Goal: Information Seeking & Learning: Learn about a topic

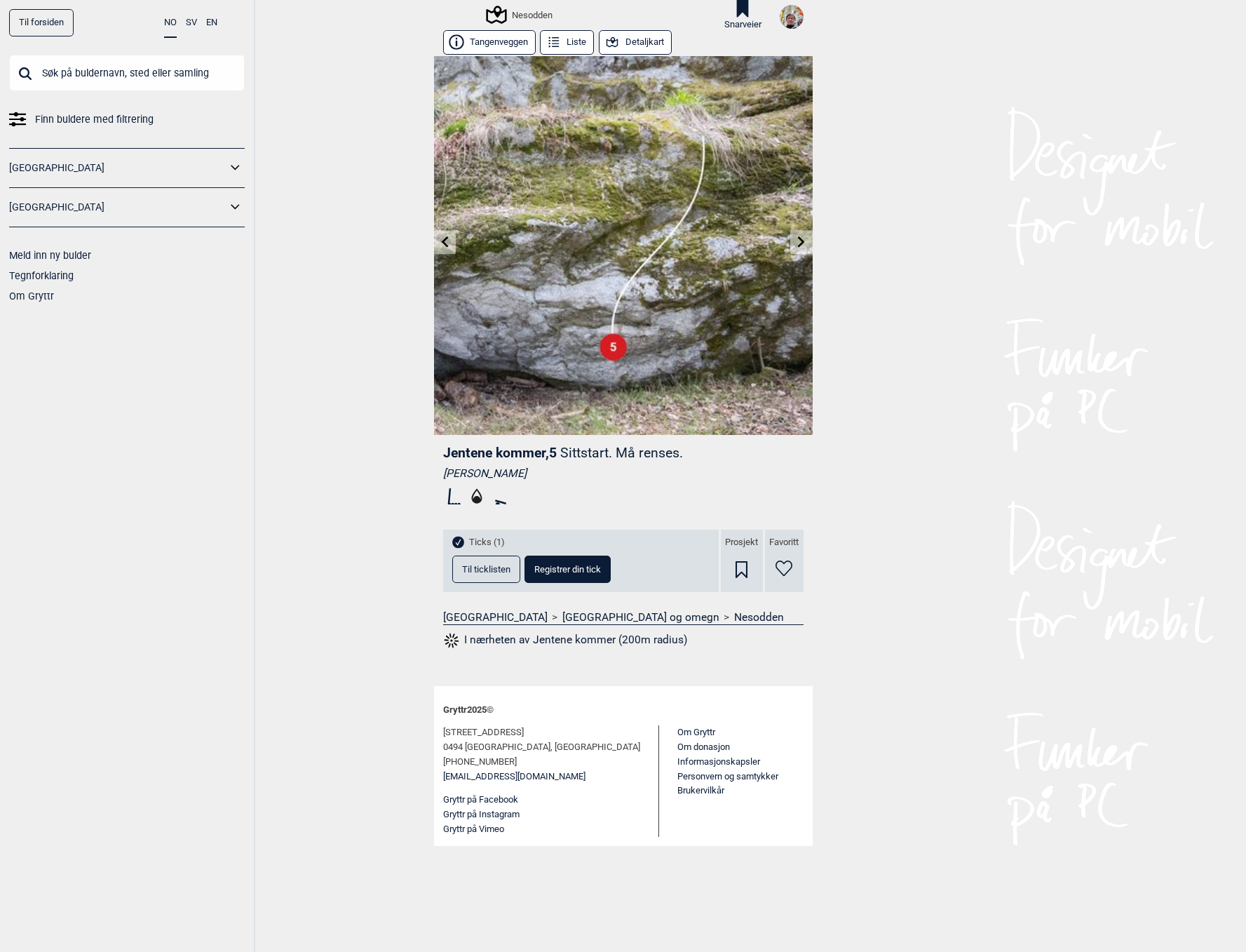
click at [911, 279] on div "Til forsiden NO SV EN Finn buldere med filtrering [GEOGRAPHIC_DATA] [GEOGRAPHIC…" at bounding box center [623, 476] width 1246 height 952
click at [355, 285] on div "Til forsiden NO SV EN Finn buldere med filtrering [GEOGRAPHIC_DATA] [GEOGRAPHIC…" at bounding box center [623, 476] width 1246 height 952
click at [584, 654] on div "Jentene kommer , 5 Sittstart. Må renses. [PERSON_NAME] (1) Til ticklisten Regis…" at bounding box center [623, 551] width 379 height 233
click at [749, 12] on icon at bounding box center [743, 9] width 23 height 18
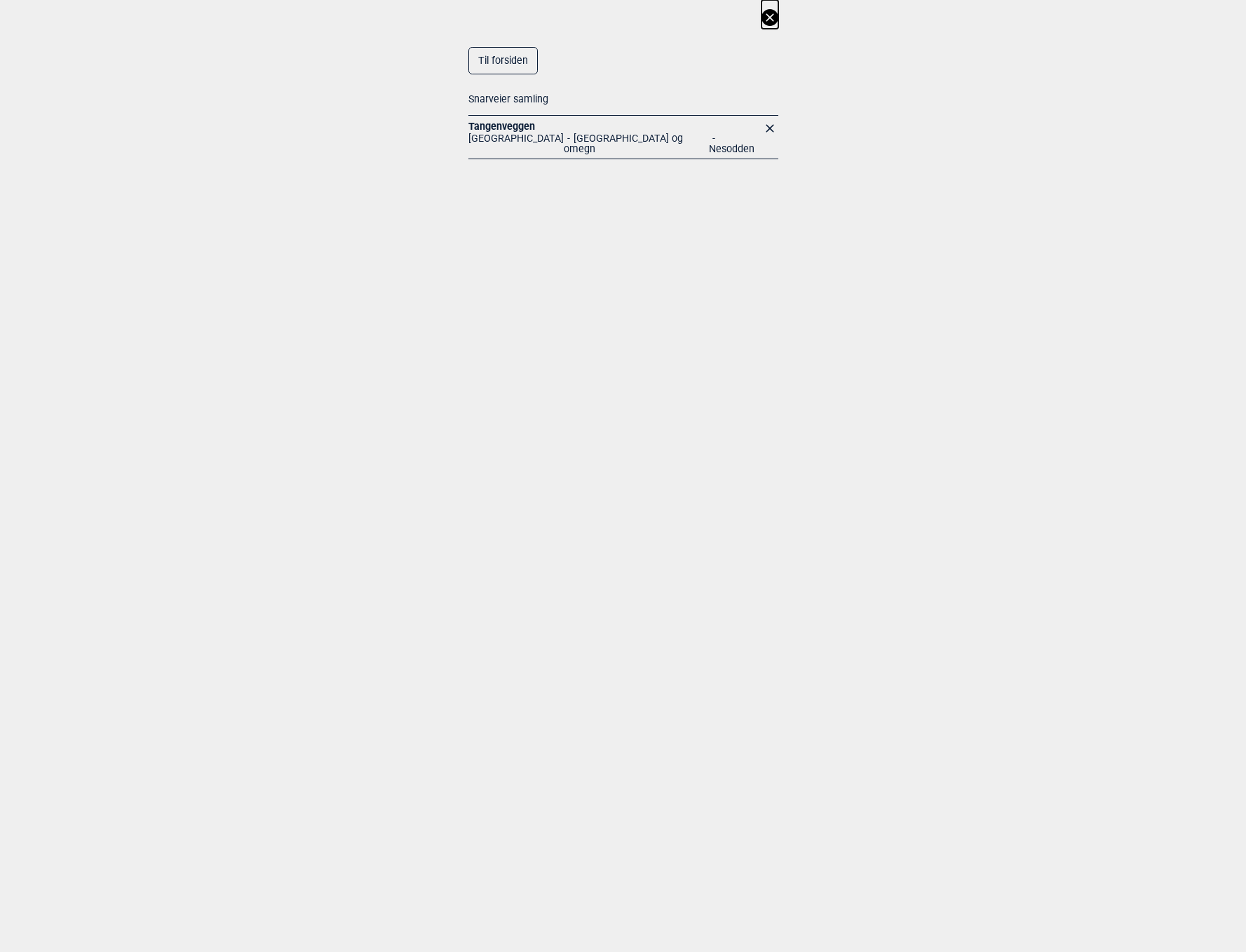
click at [500, 123] on link "Tangenveggen" at bounding box center [501, 126] width 66 height 12
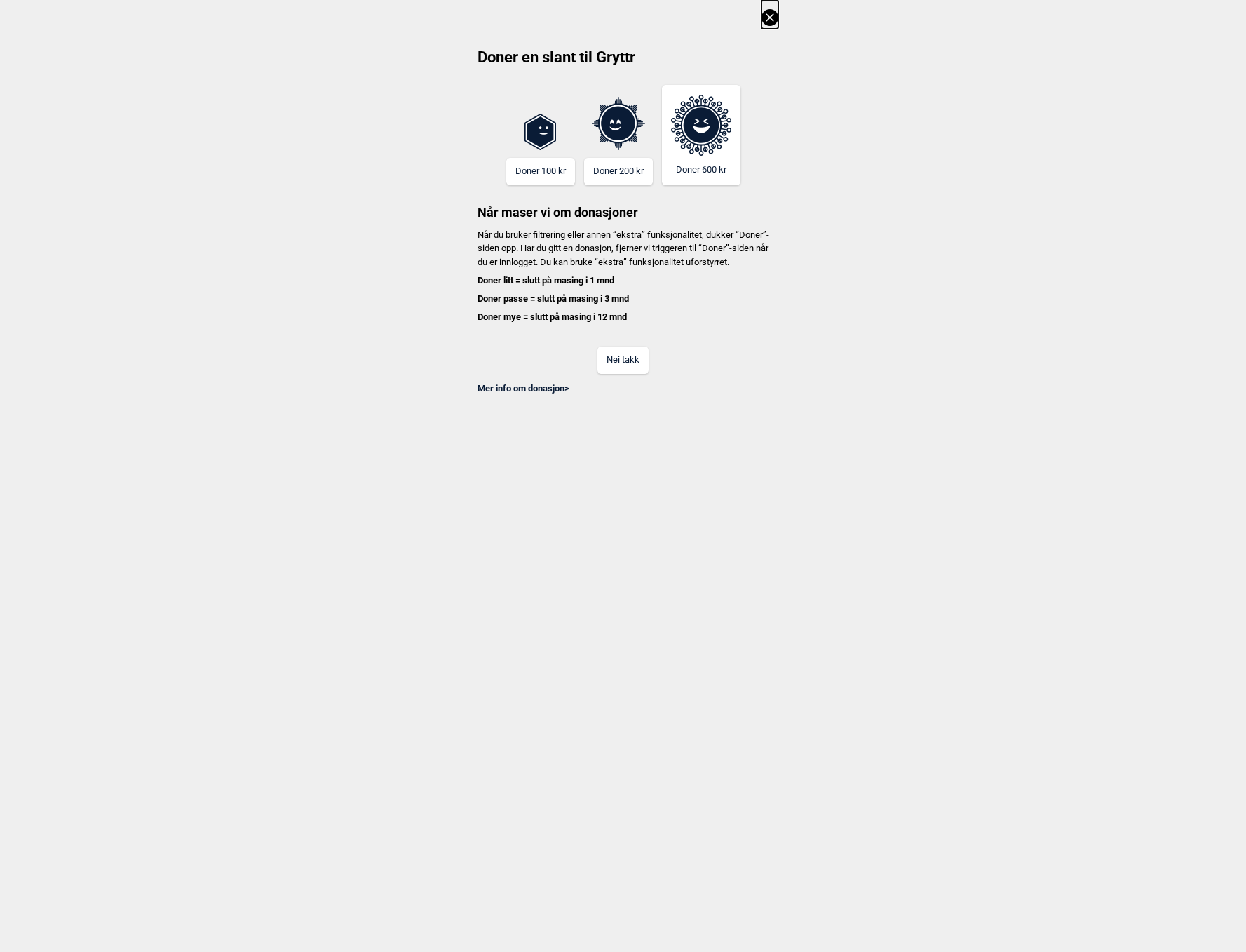
click at [636, 368] on button "Nei takk" at bounding box center [623, 360] width 51 height 27
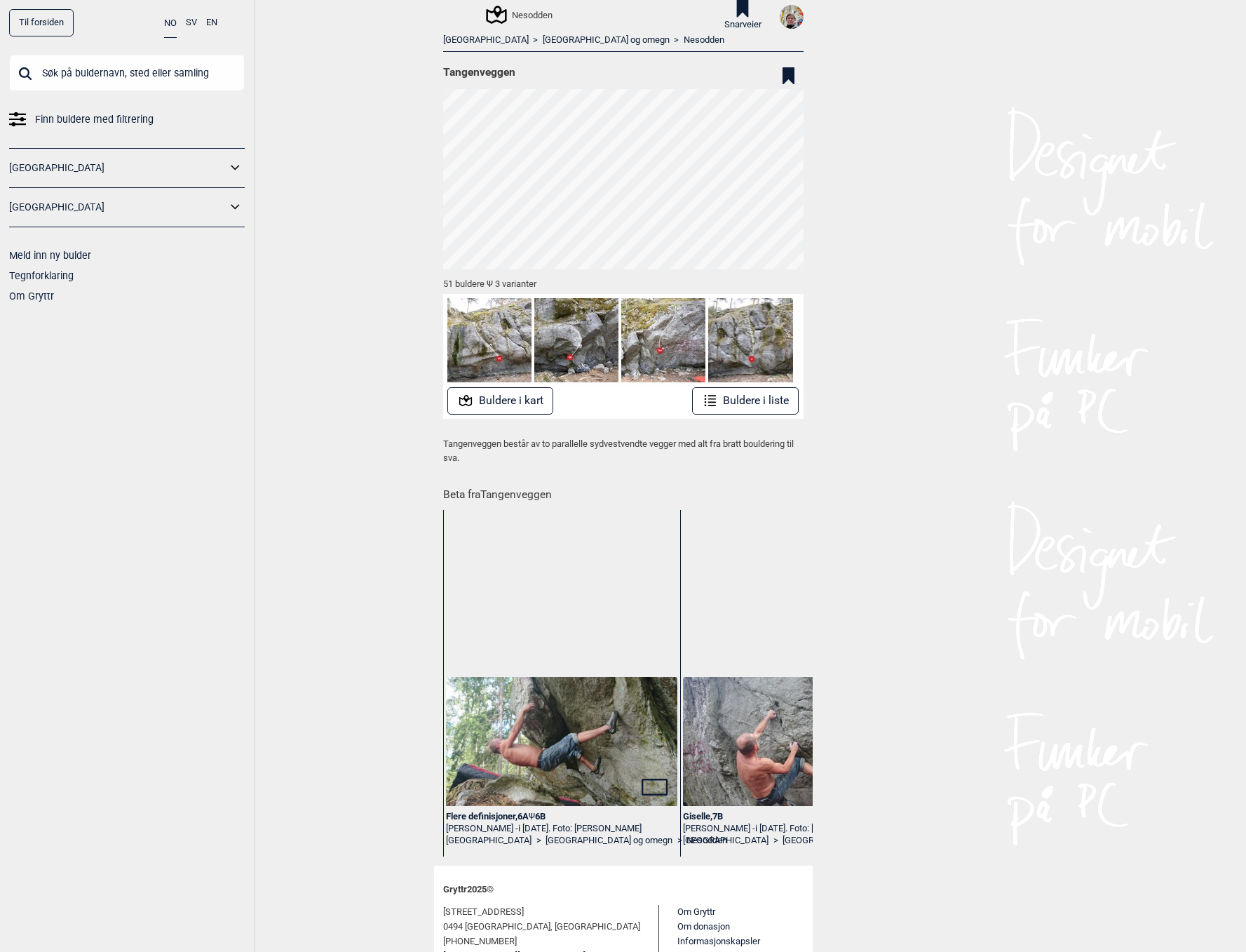
click at [747, 396] on button "Buldere i liste" at bounding box center [746, 400] width 107 height 27
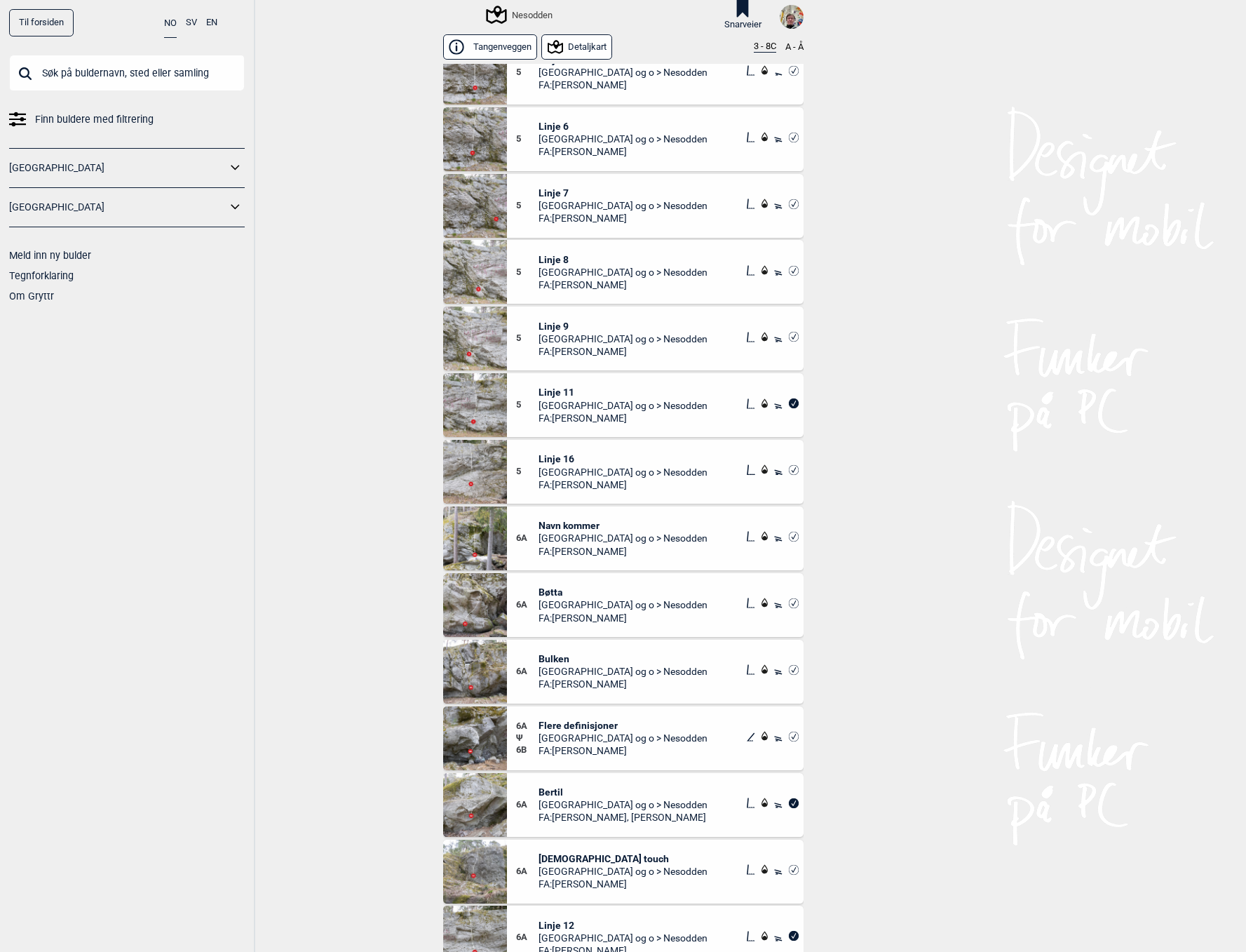
scroll to position [854, 0]
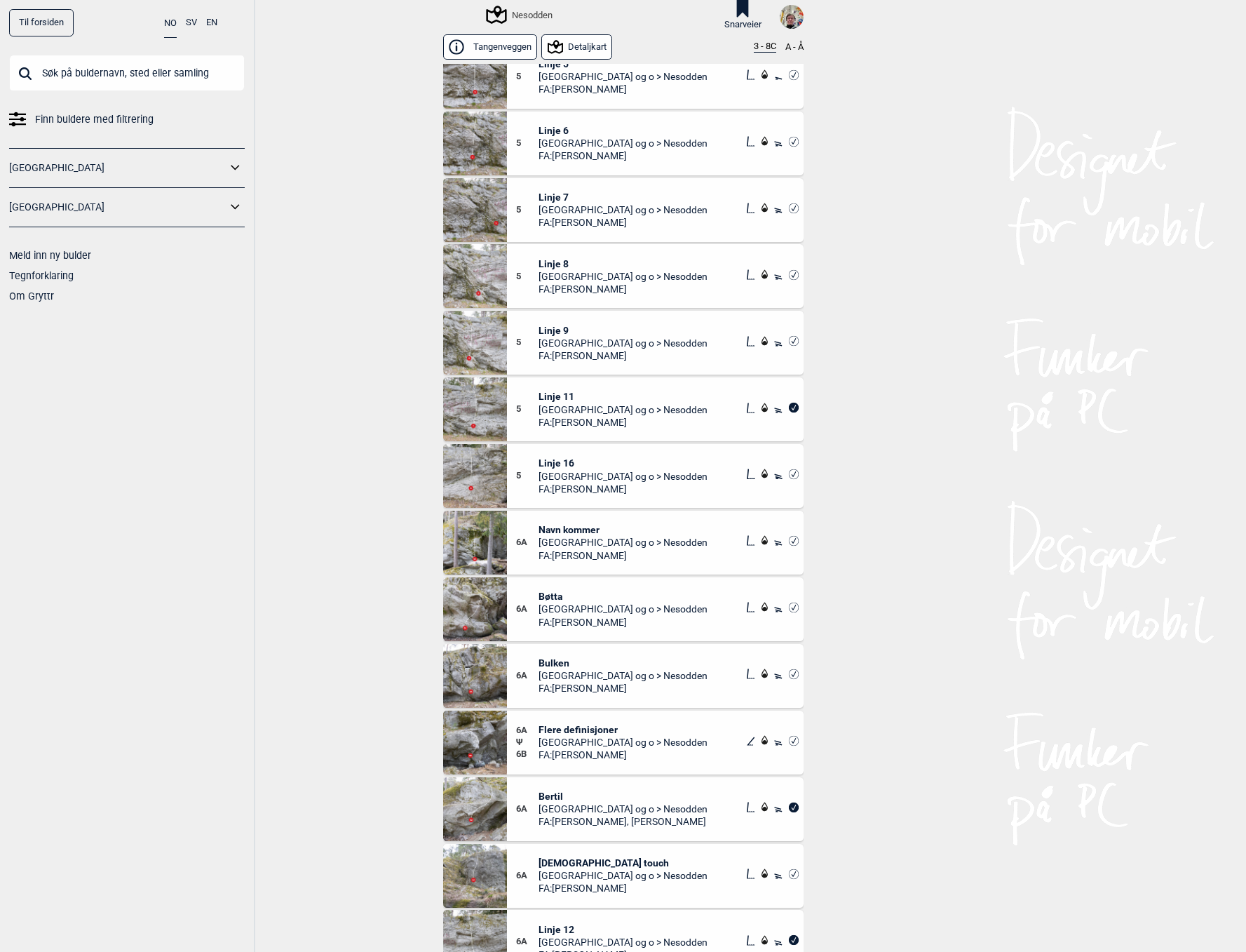
click at [584, 729] on span "Flere definisjoner" at bounding box center [623, 729] width 169 height 12
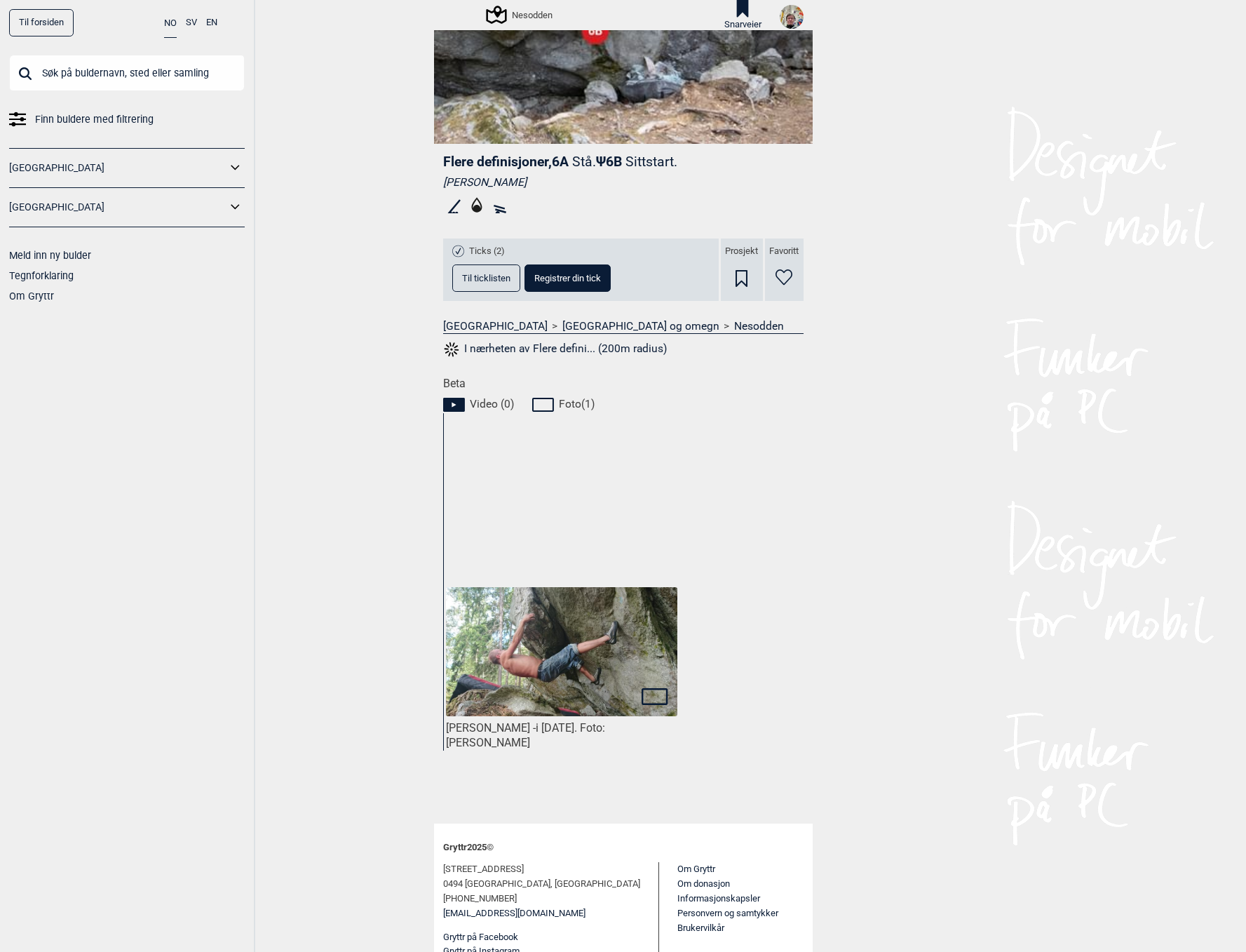
scroll to position [315, 0]
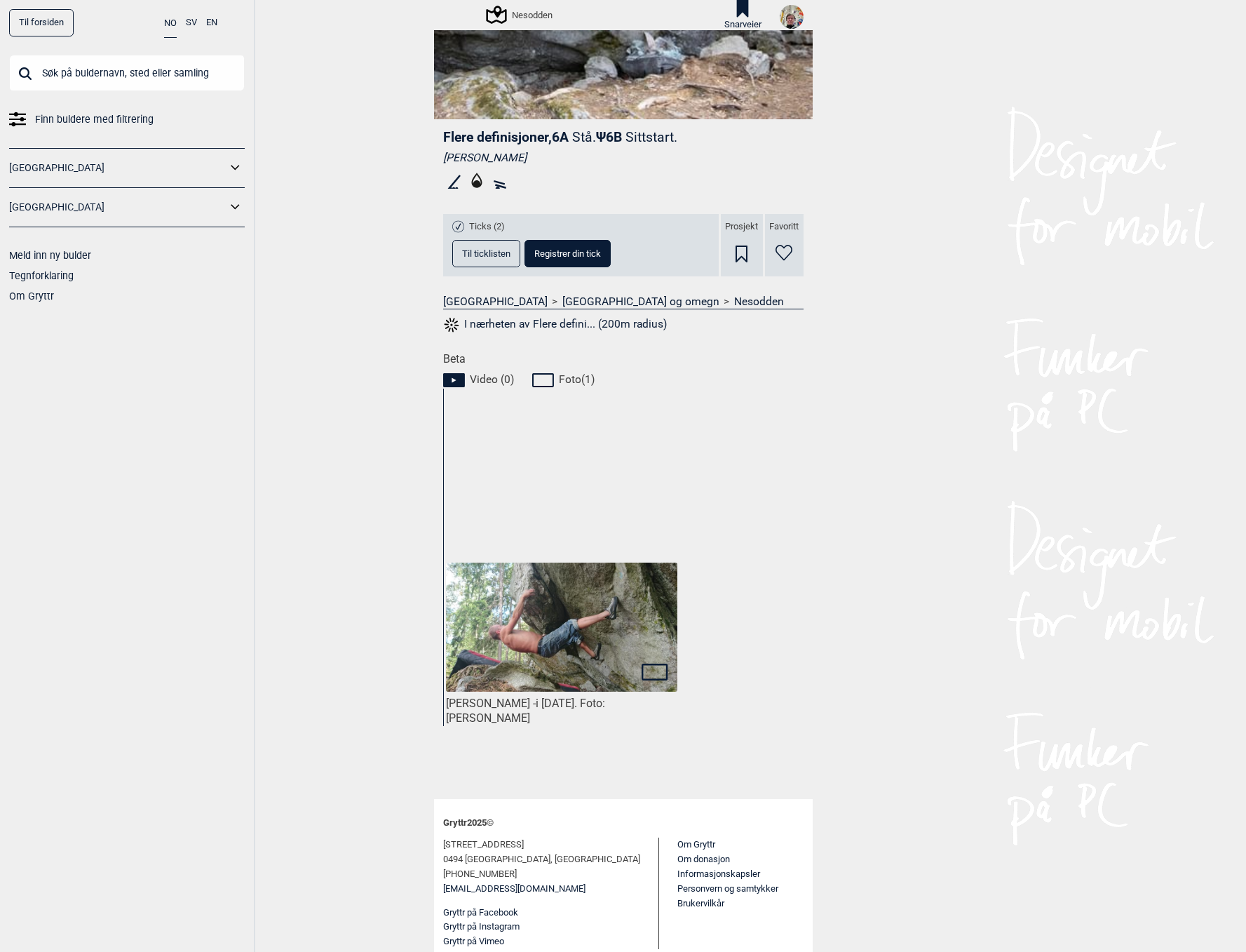
click at [558, 626] on img at bounding box center [561, 627] width 231 height 129
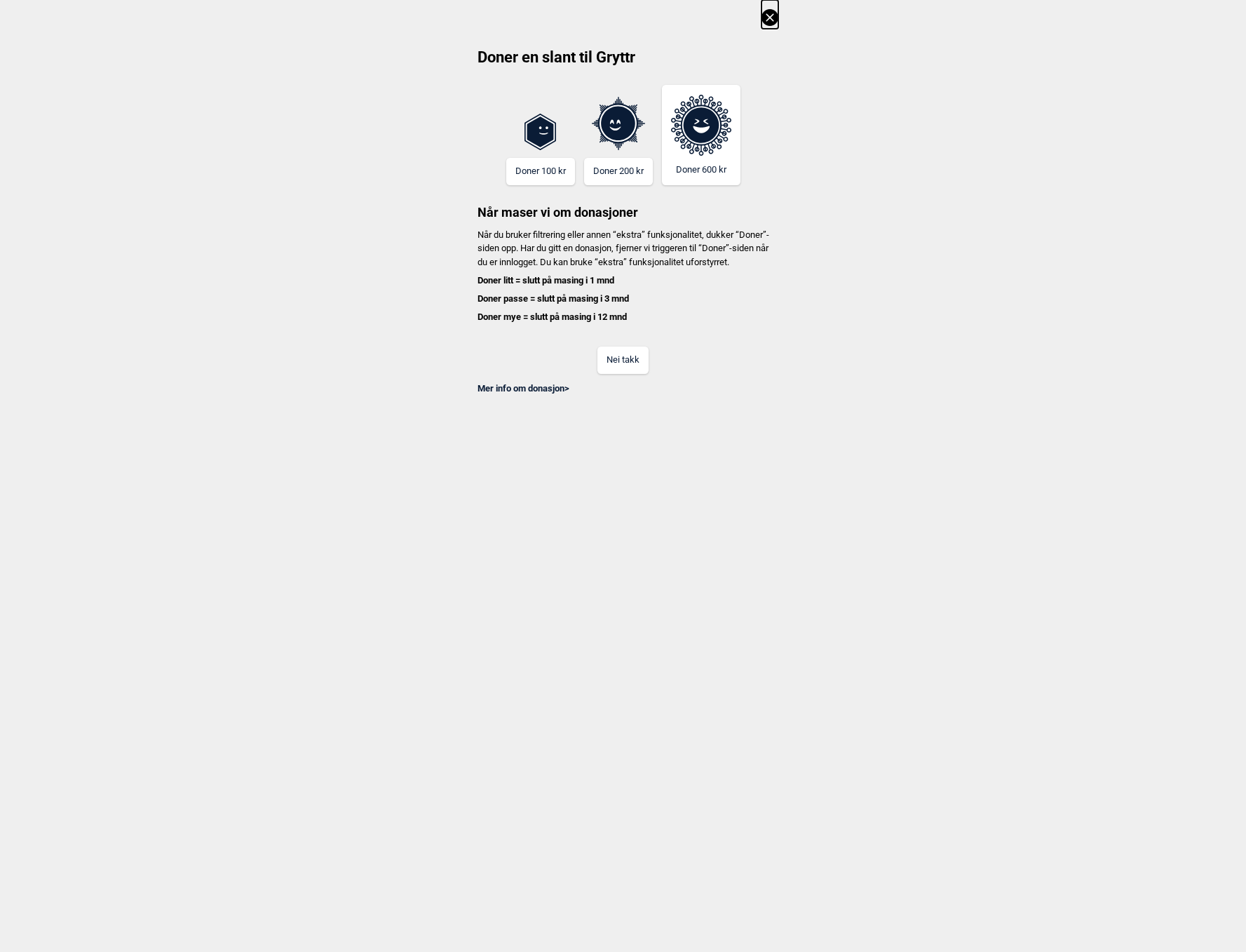
click at [625, 374] on button "Nei takk" at bounding box center [623, 360] width 51 height 27
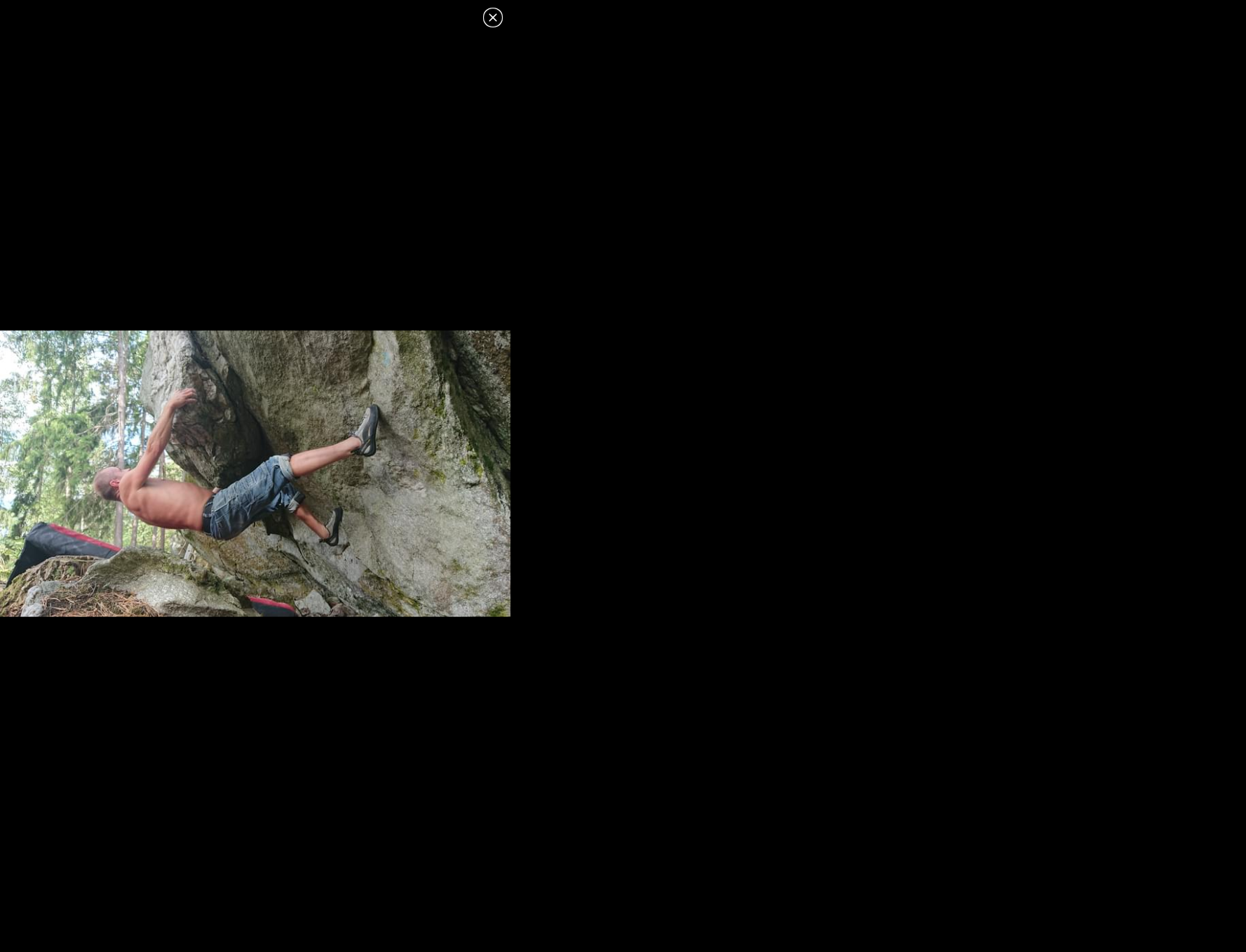
click at [253, 483] on img at bounding box center [255, 474] width 510 height 287
click at [416, 646] on div at bounding box center [255, 473] width 510 height 894
click at [369, 547] on img at bounding box center [255, 474] width 510 height 287
click at [494, 19] on icon at bounding box center [492, 17] width 8 height 8
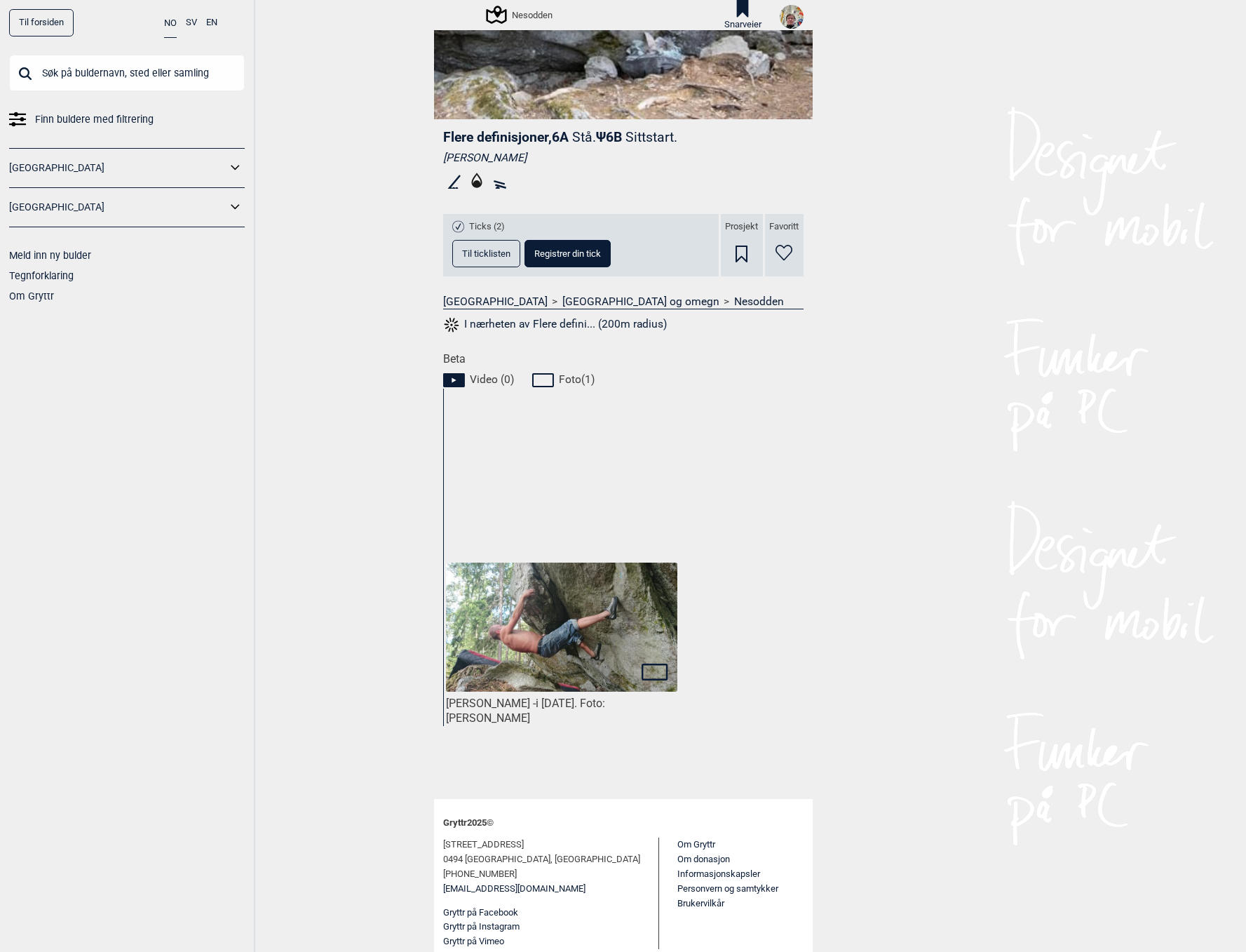
click at [487, 375] on span "Video ( 0 )" at bounding box center [492, 379] width 44 height 14
click at [541, 376] on icon at bounding box center [546, 380] width 27 height 17
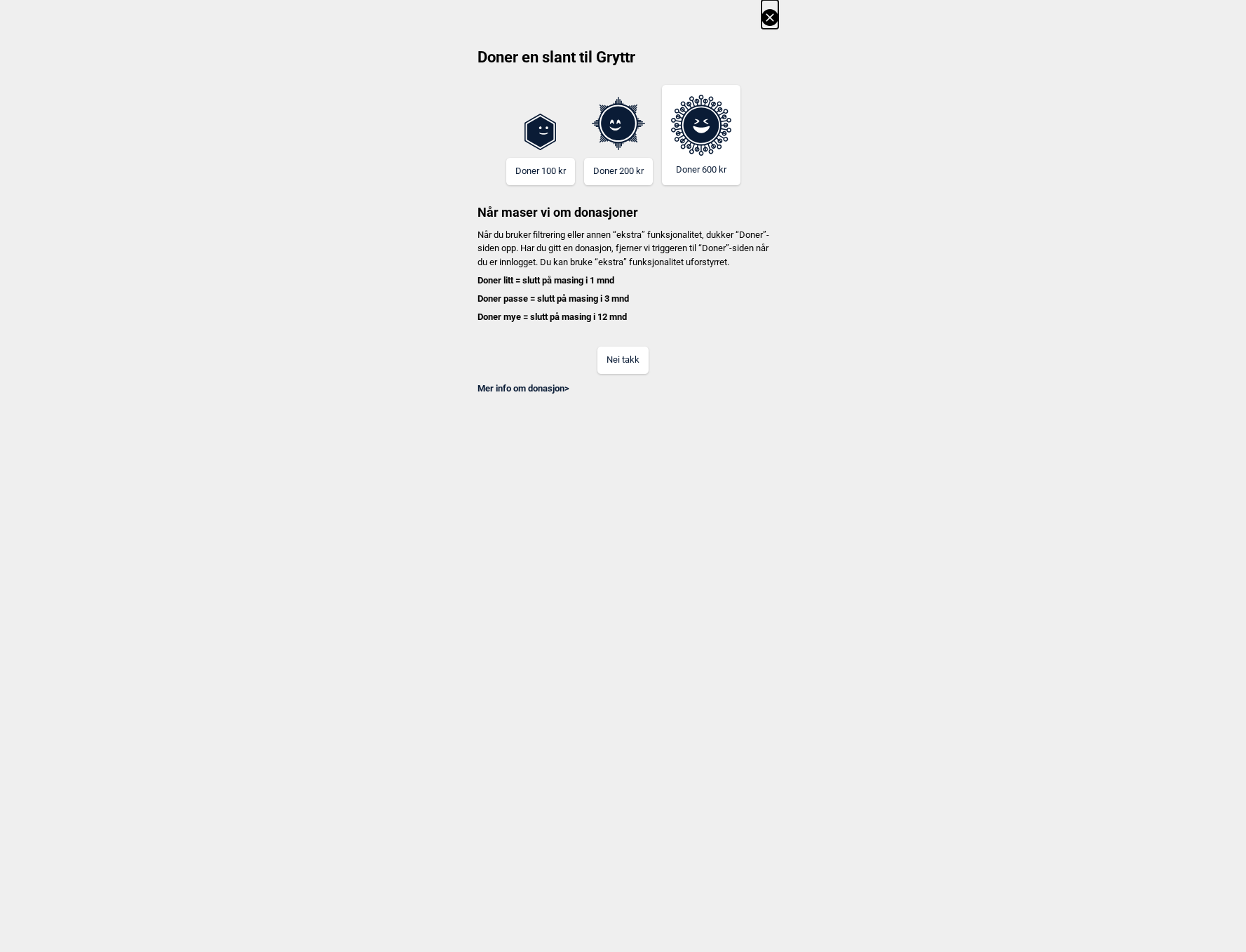
click at [633, 360] on button "Nei takk" at bounding box center [623, 360] width 51 height 27
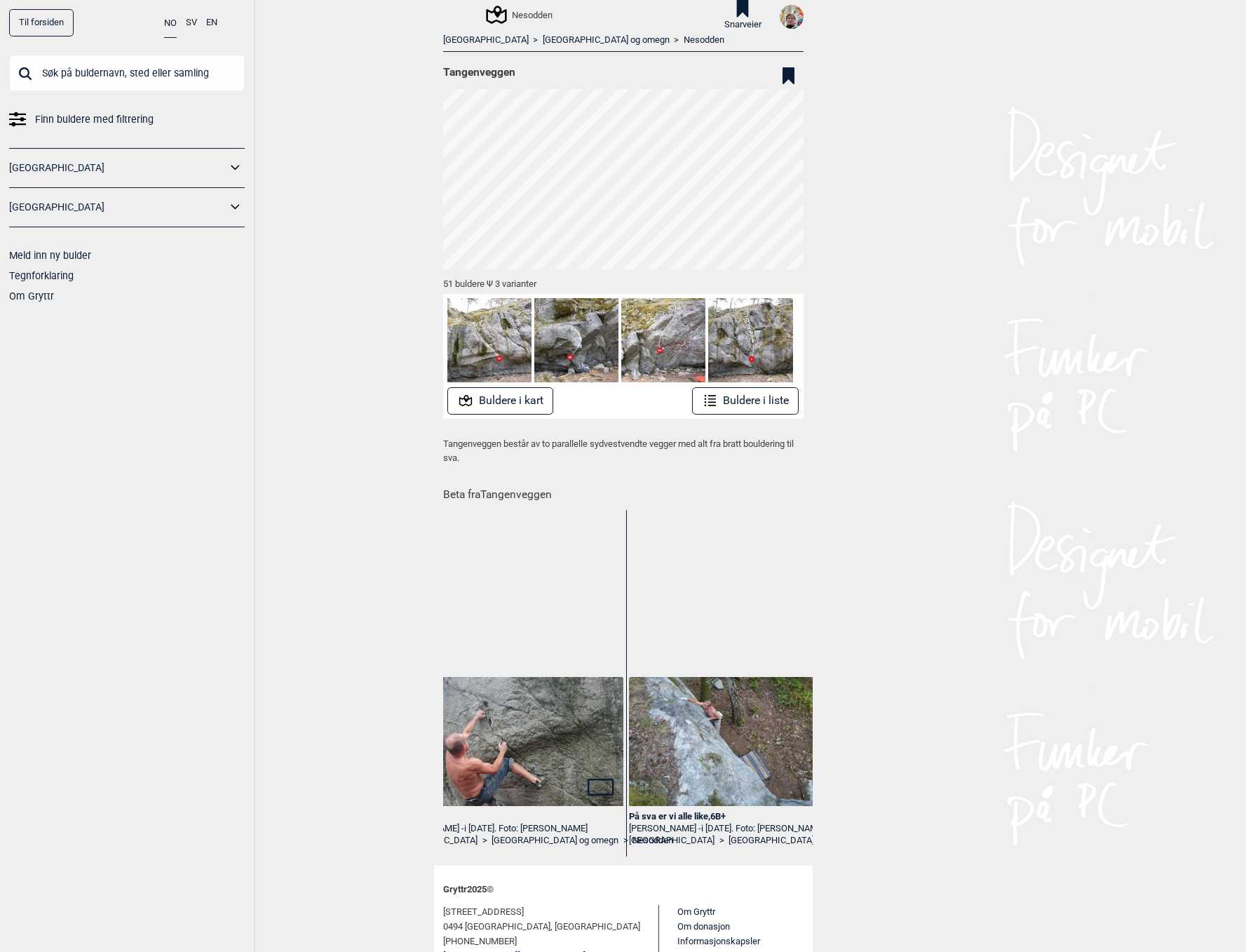
scroll to position [0, 336]
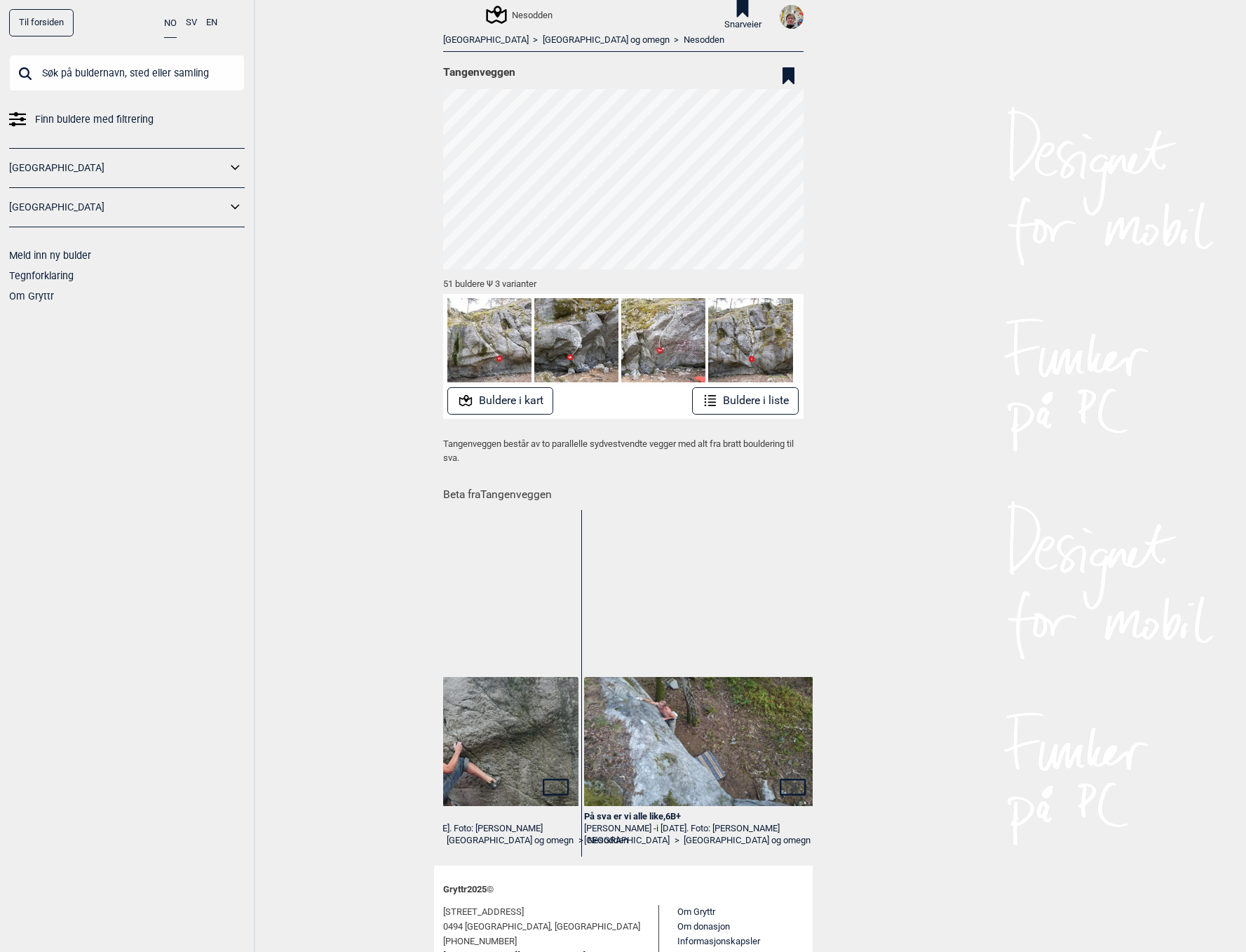
click at [742, 730] on img at bounding box center [700, 741] width 231 height 129
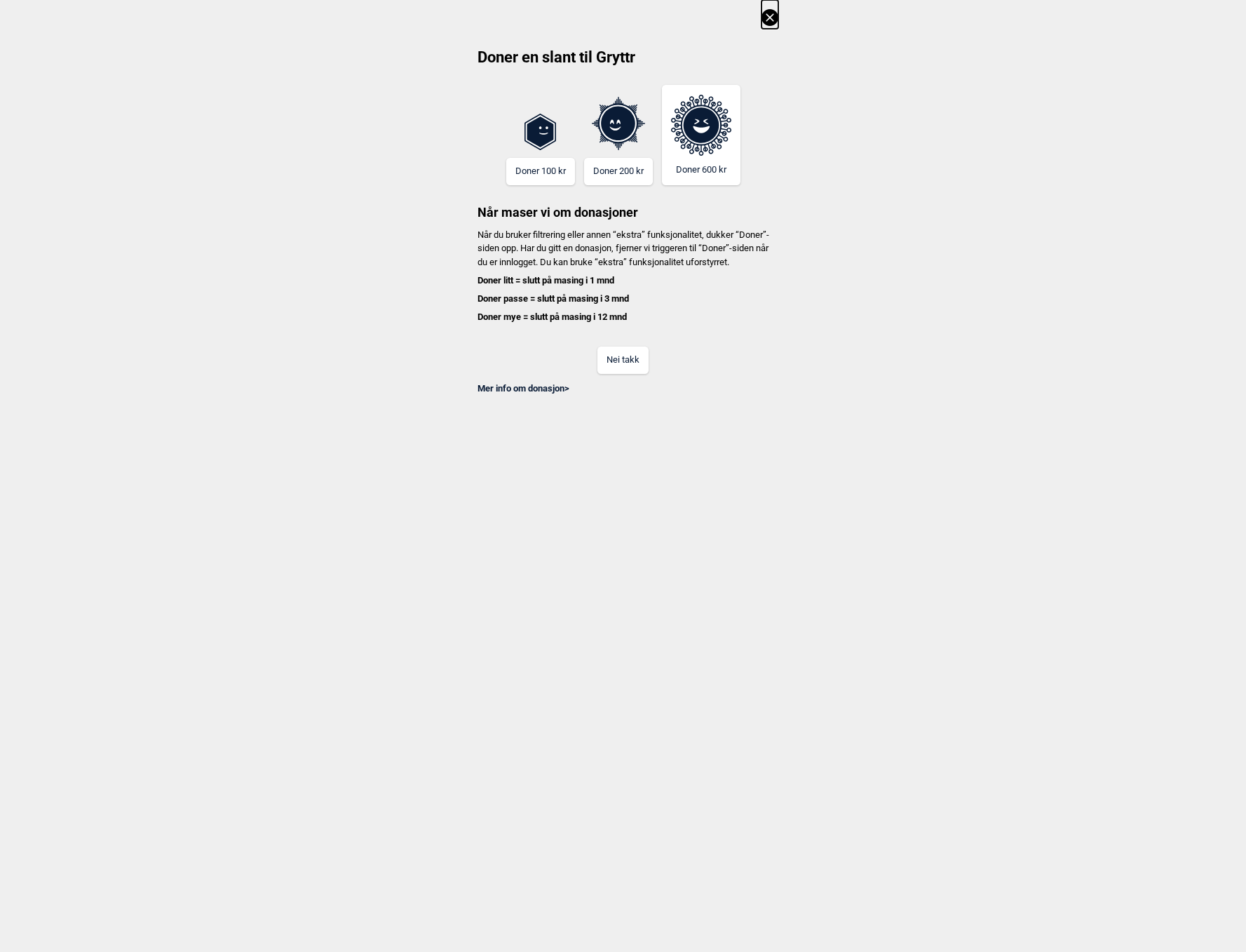
click at [638, 371] on button "Nei takk" at bounding box center [623, 360] width 51 height 27
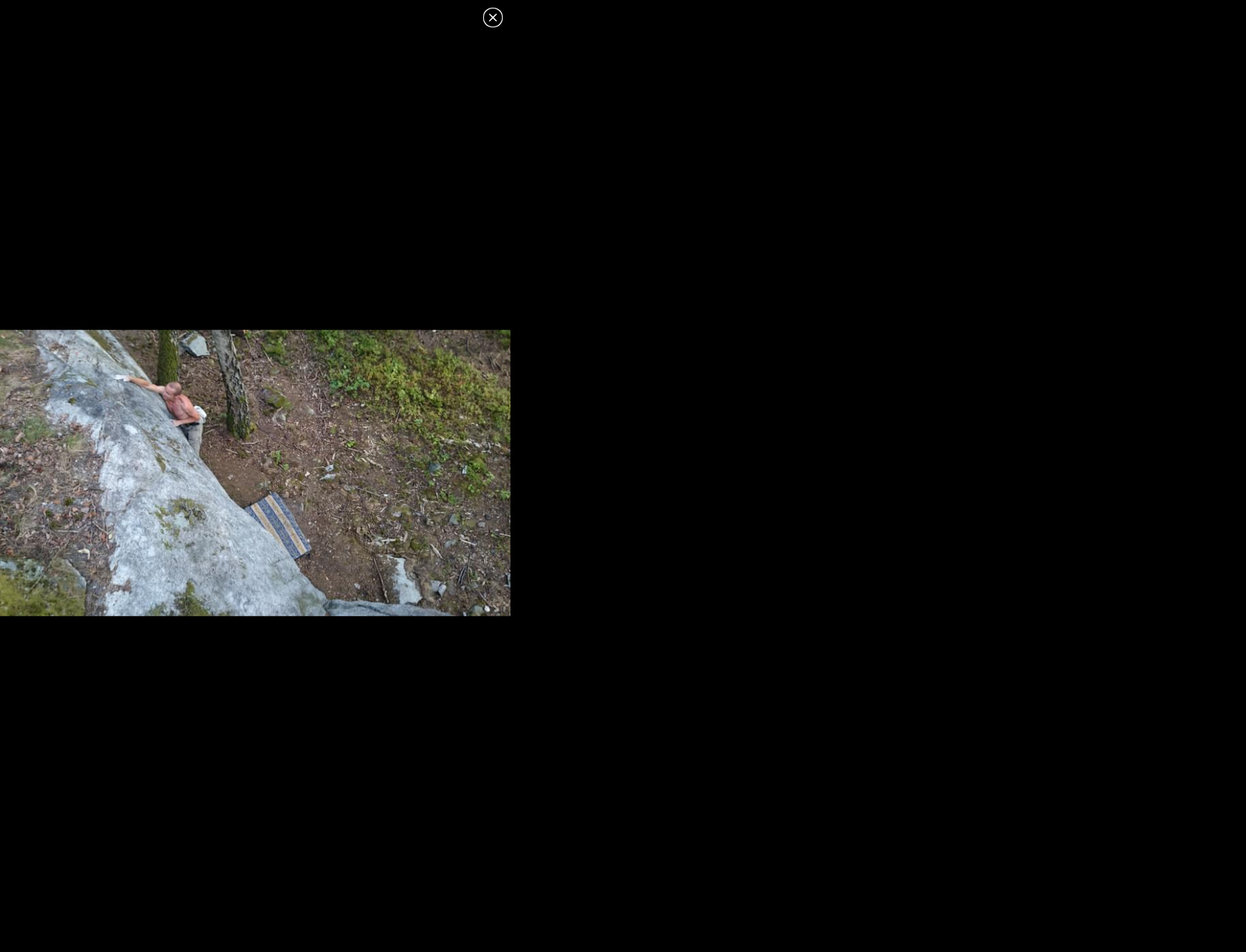
click at [266, 461] on img at bounding box center [255, 473] width 510 height 287
click at [479, 26] on header at bounding box center [255, 12] width 510 height 26
click at [484, 18] on icon at bounding box center [492, 17] width 17 height 17
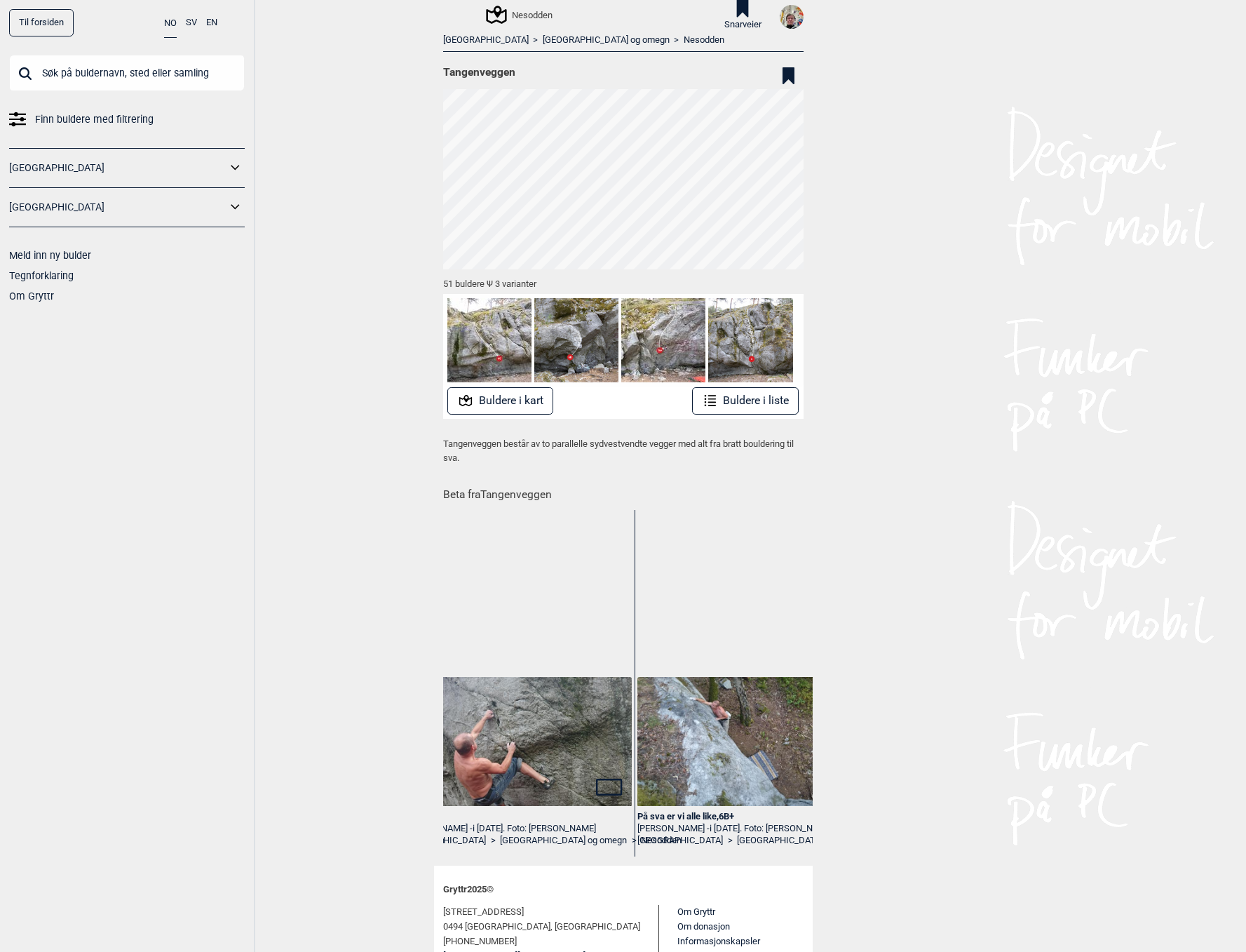
scroll to position [0, 339]
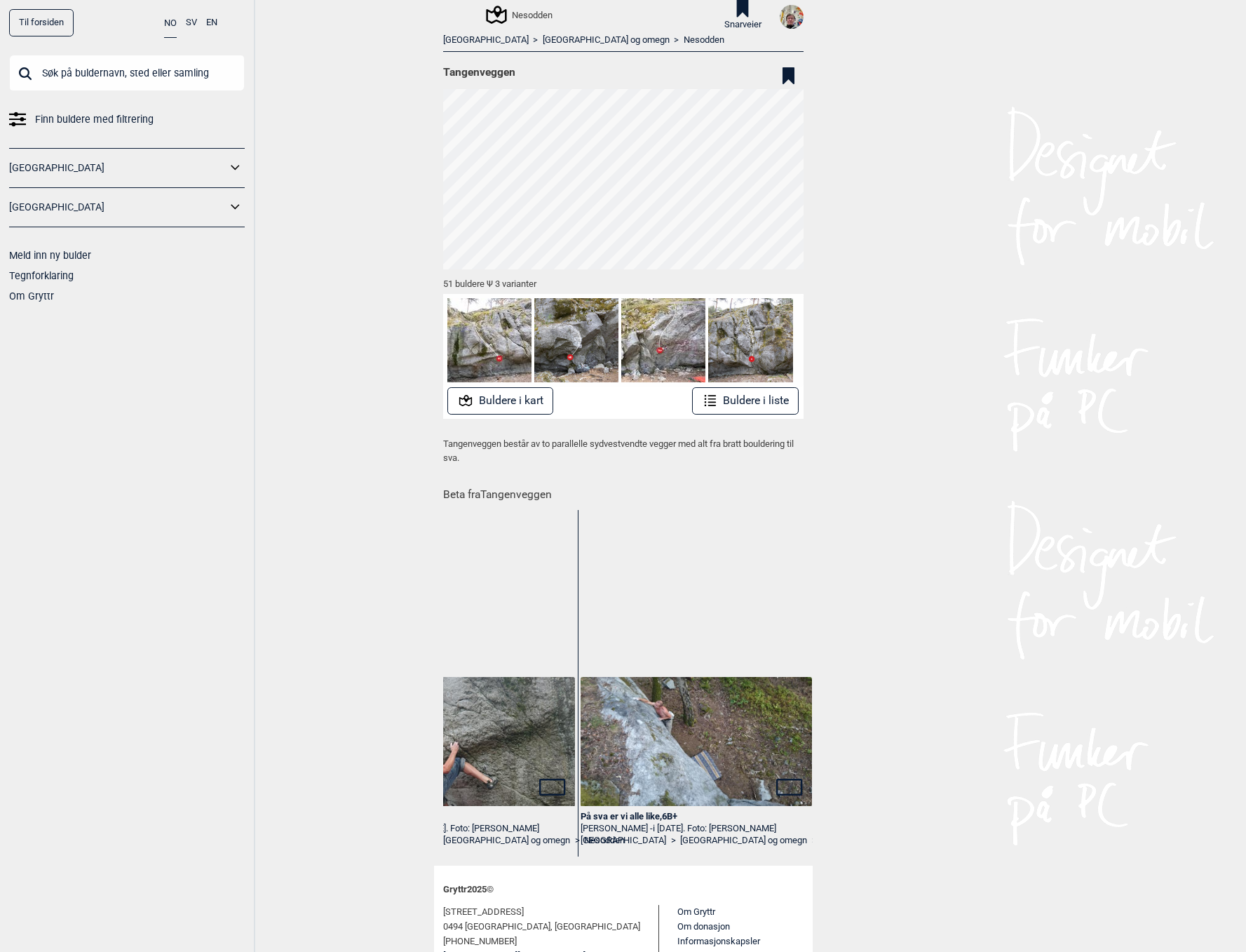
click at [635, 815] on div "På sva er vi alle like , 6B+" at bounding box center [696, 816] width 231 height 12
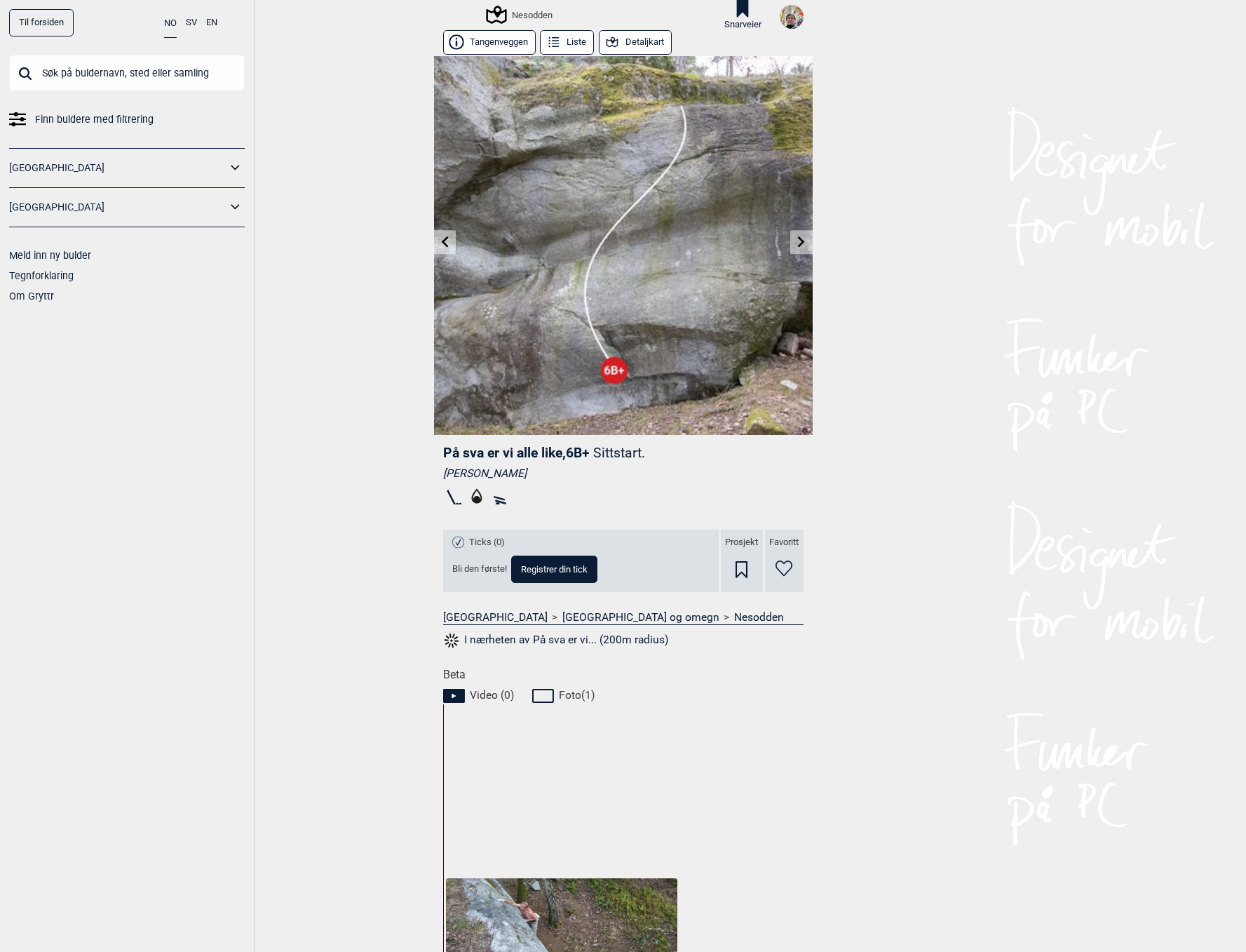
scroll to position [0, 2]
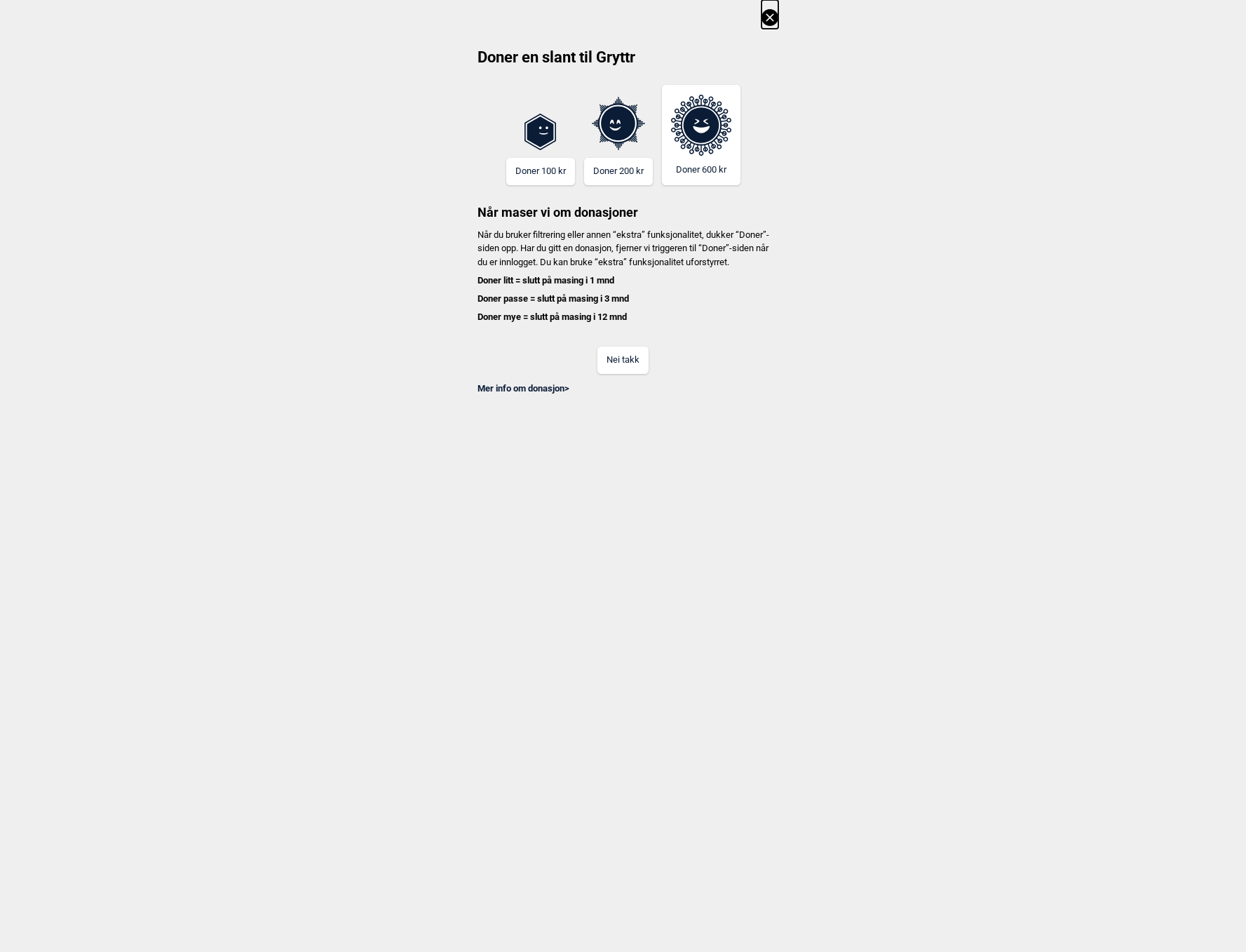
click at [615, 366] on button "Nei takk" at bounding box center [623, 360] width 51 height 27
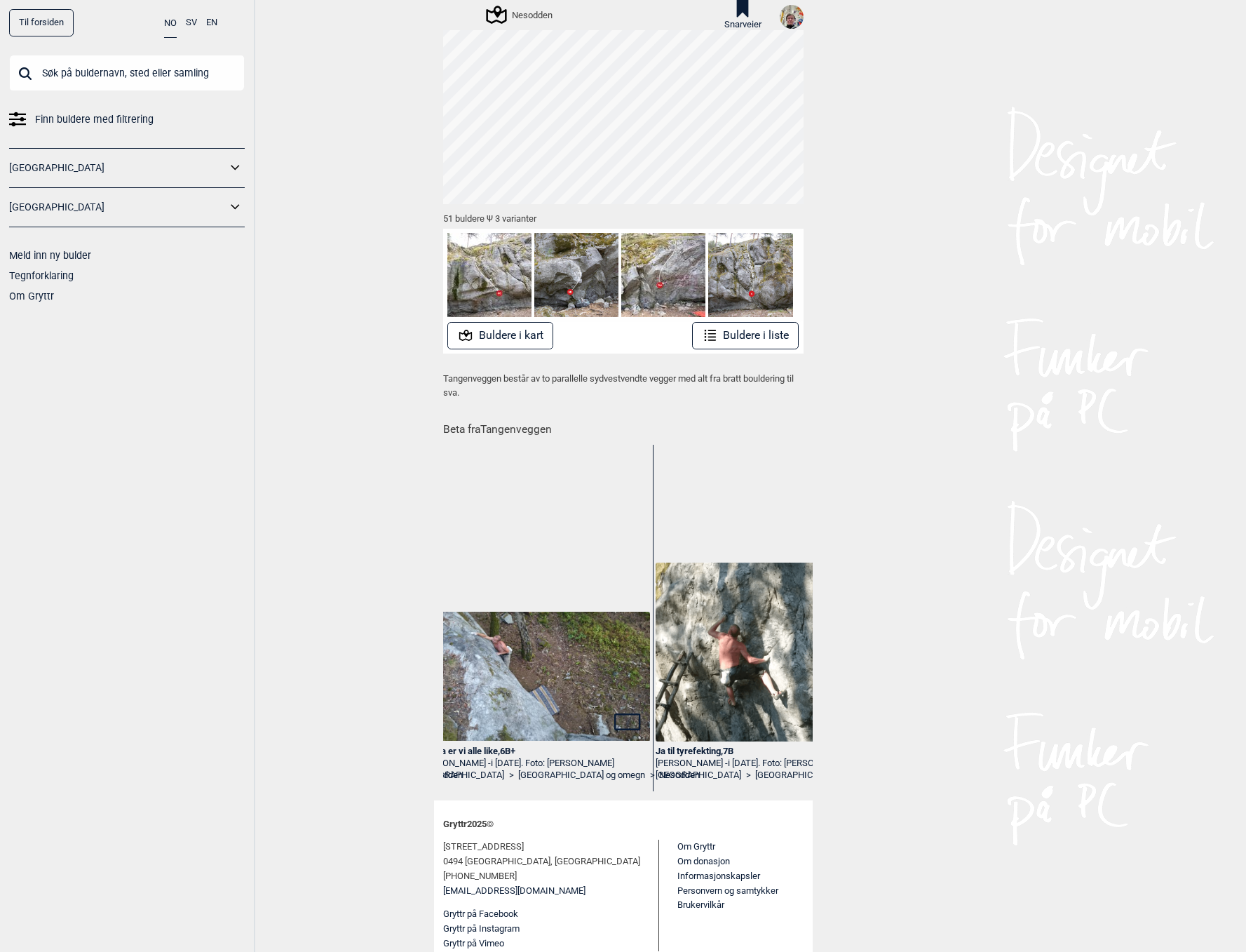
scroll to position [0, 555]
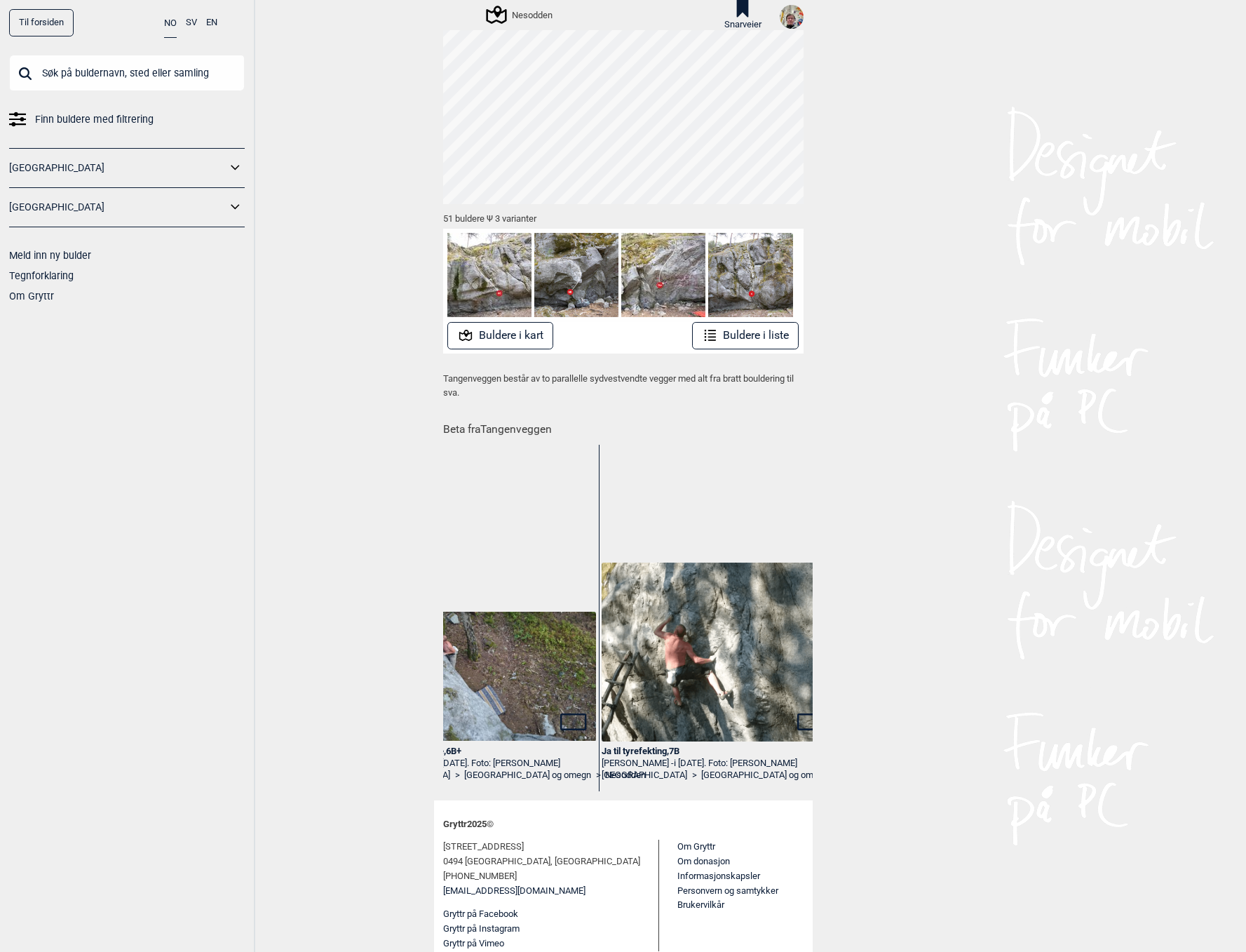
click at [664, 746] on div "Ja til tyrefekting , 7B" at bounding box center [716, 751] width 231 height 12
